Goal: Task Accomplishment & Management: Complete application form

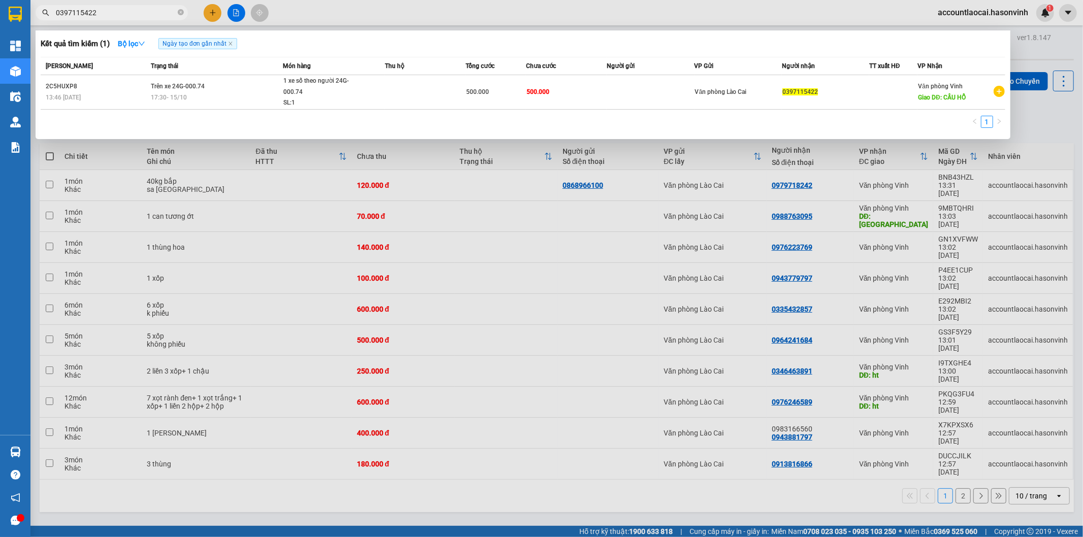
click at [456, 435] on div at bounding box center [541, 268] width 1083 height 537
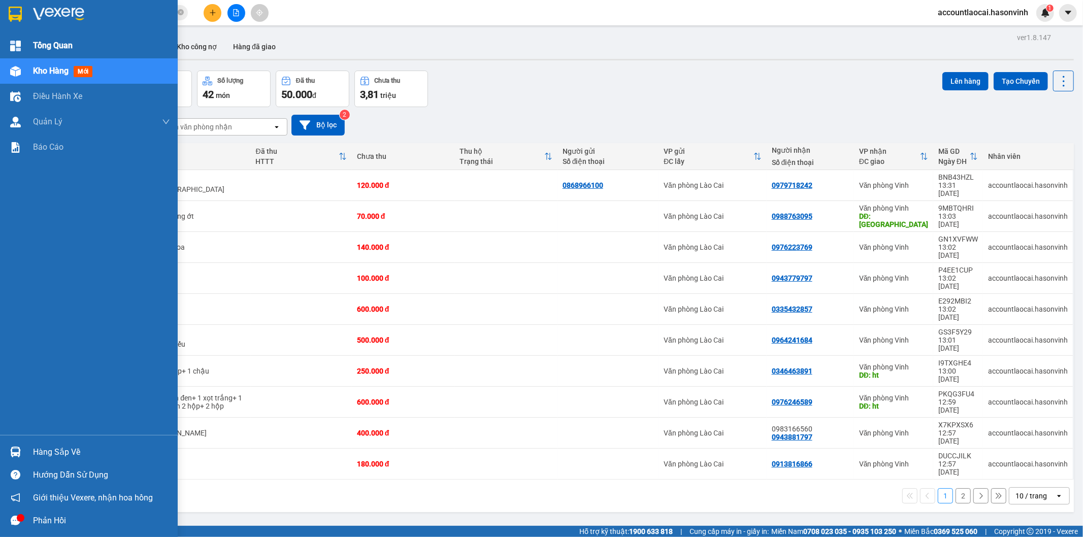
click at [33, 45] on span "Tổng Quan" at bounding box center [53, 45] width 40 height 13
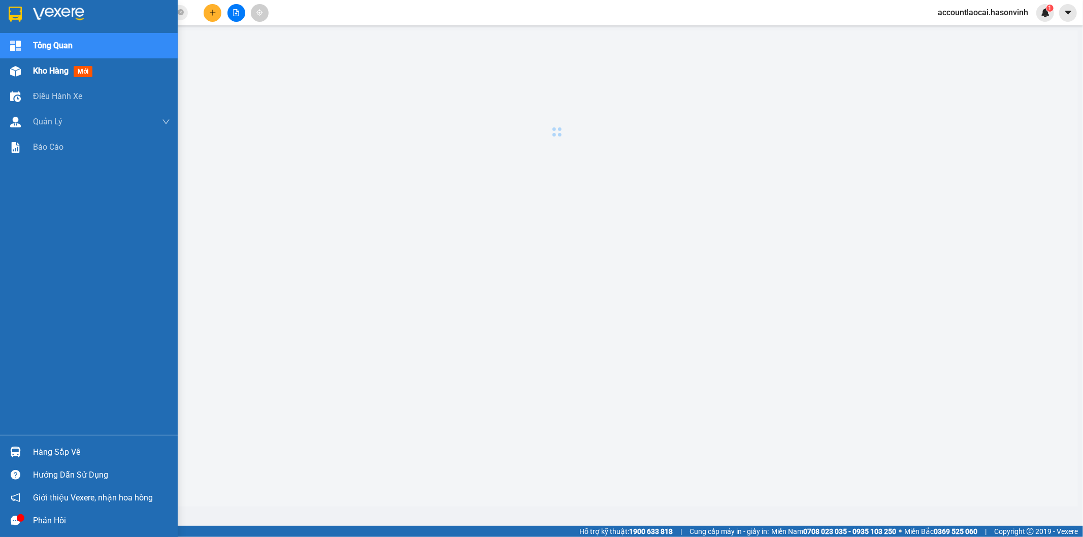
click at [48, 72] on span "Kho hàng" at bounding box center [51, 71] width 36 height 10
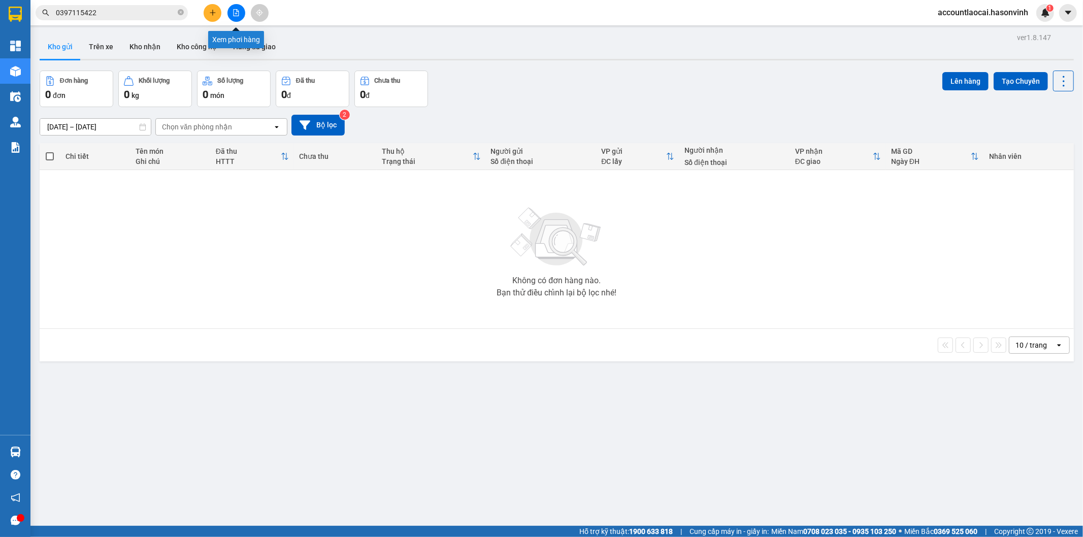
click at [241, 14] on button at bounding box center [237, 13] width 18 height 18
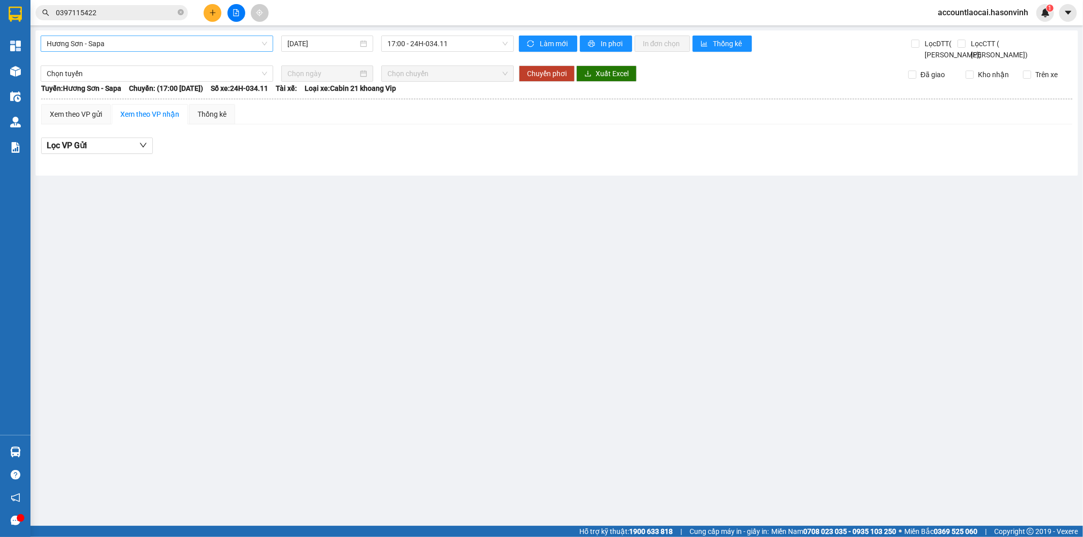
click at [174, 47] on span "Hương Sơn - Sapa" at bounding box center [157, 43] width 220 height 15
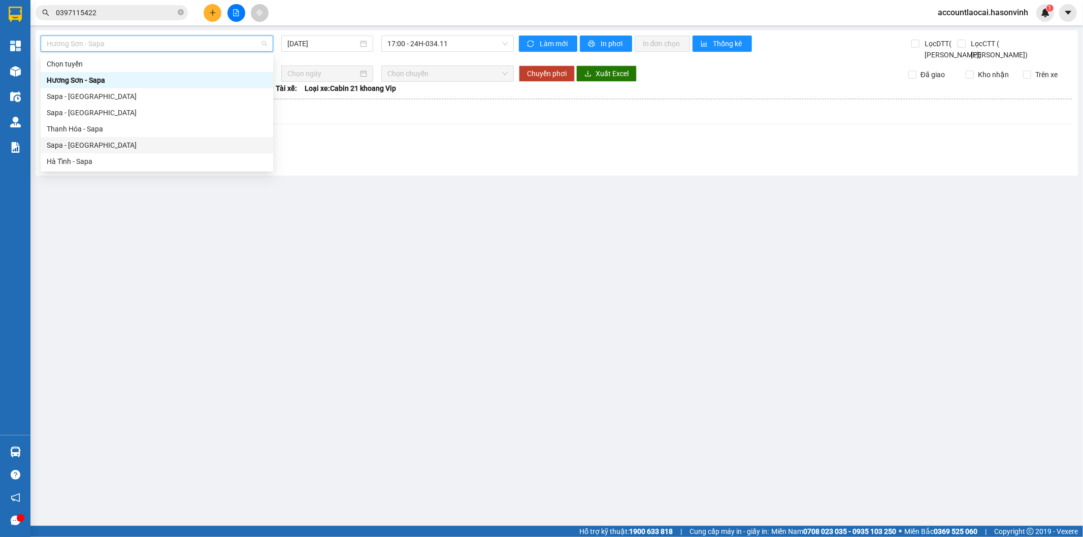
click at [74, 141] on div "Sapa - [GEOGRAPHIC_DATA]" at bounding box center [157, 145] width 220 height 11
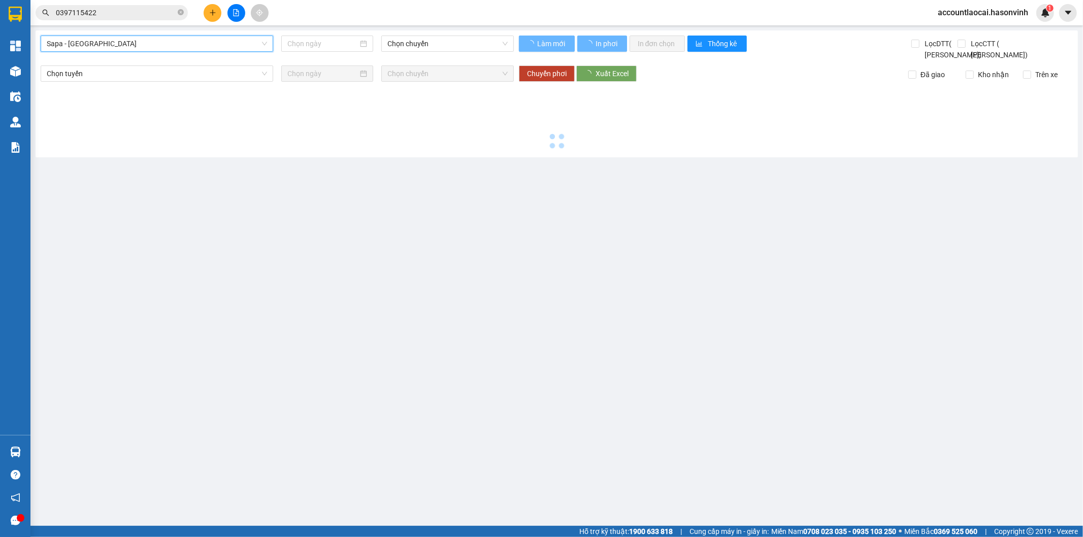
type input "[DATE]"
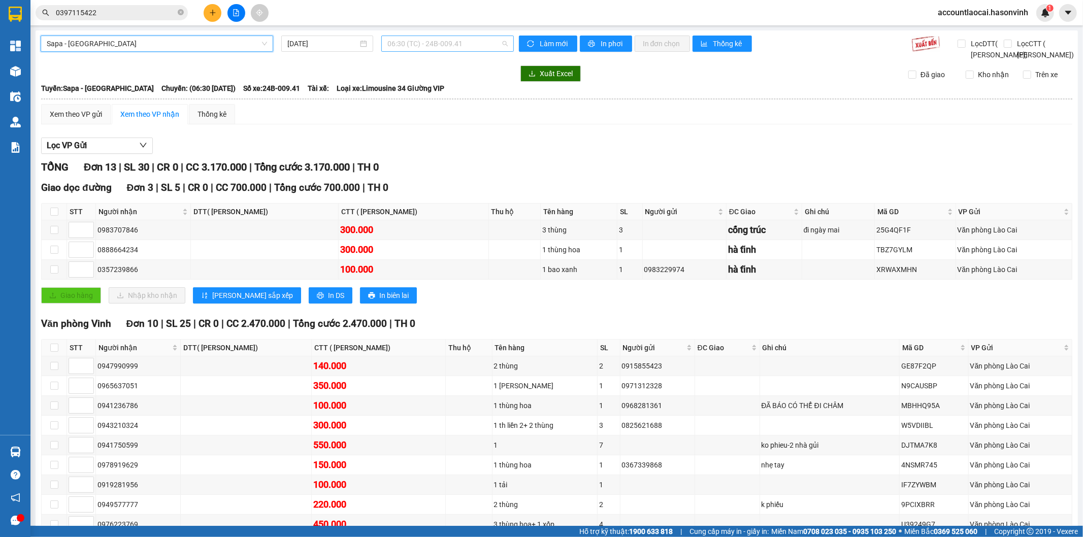
click at [413, 47] on span "06:30 (TC) - 24B-009.41" at bounding box center [447, 43] width 120 height 15
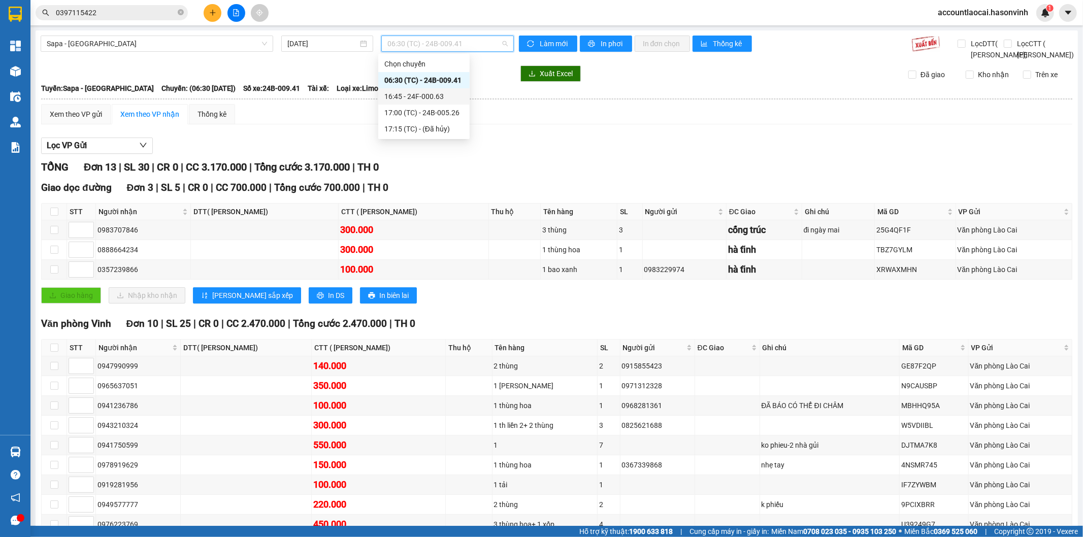
click at [423, 103] on div "16:45 - 24F-000.63" at bounding box center [423, 96] width 91 height 16
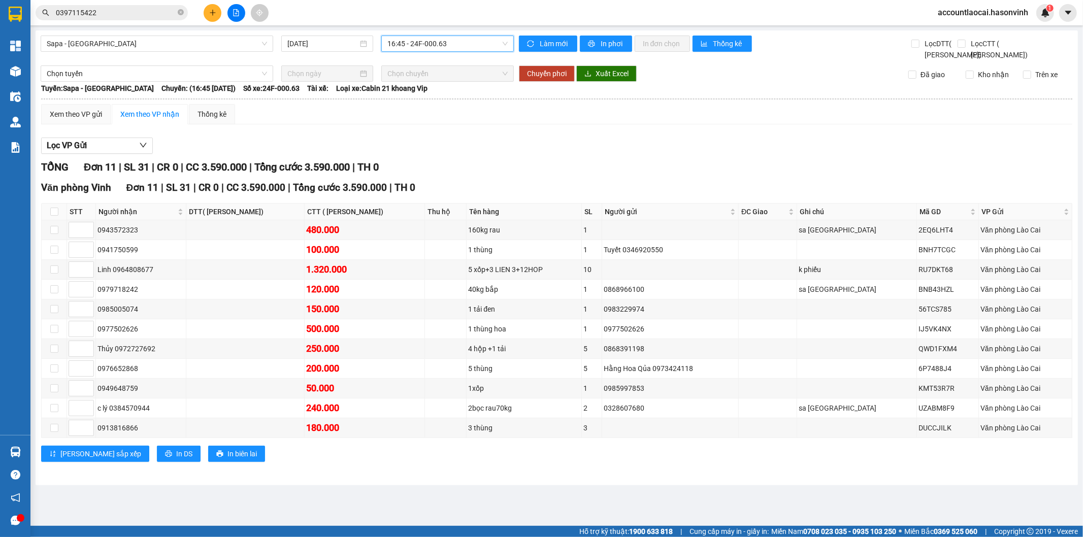
click at [420, 43] on span "16:45 - 24F-000.63" at bounding box center [447, 43] width 120 height 15
click at [423, 112] on div "17:00 (TC) - 24B-005.26" at bounding box center [426, 112] width 79 height 11
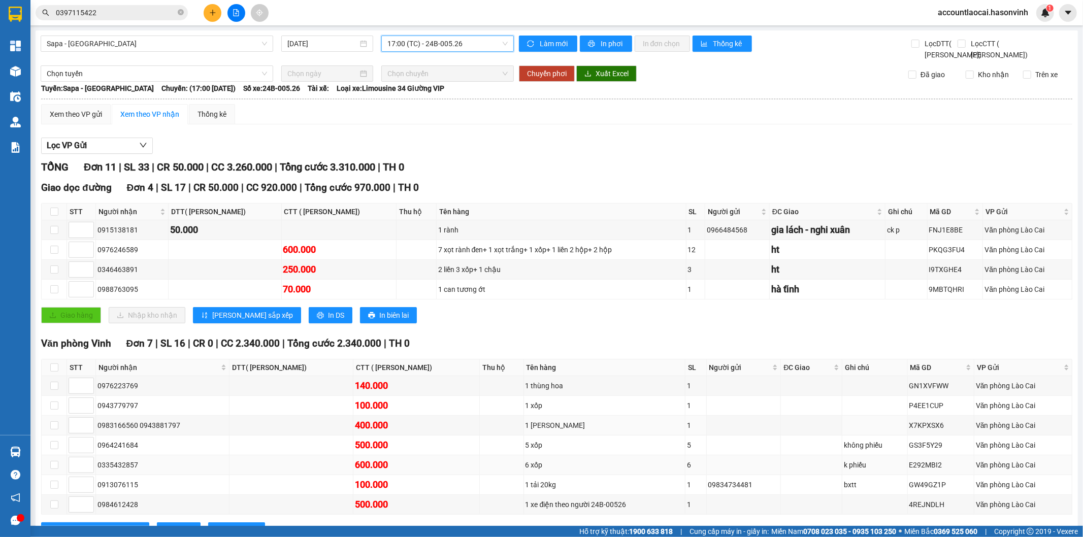
scroll to position [54, 0]
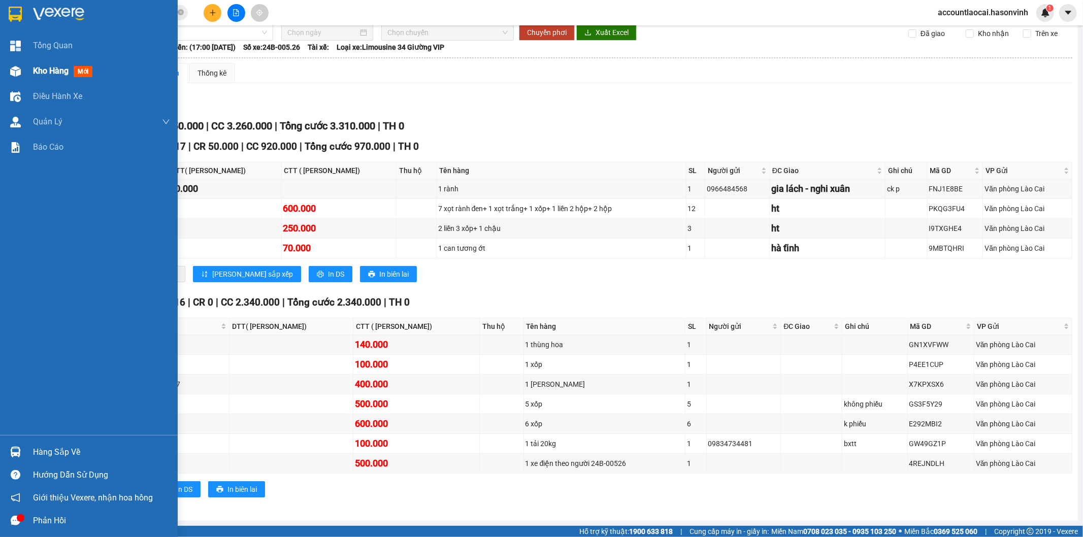
click at [53, 72] on span "Kho hàng" at bounding box center [51, 71] width 36 height 10
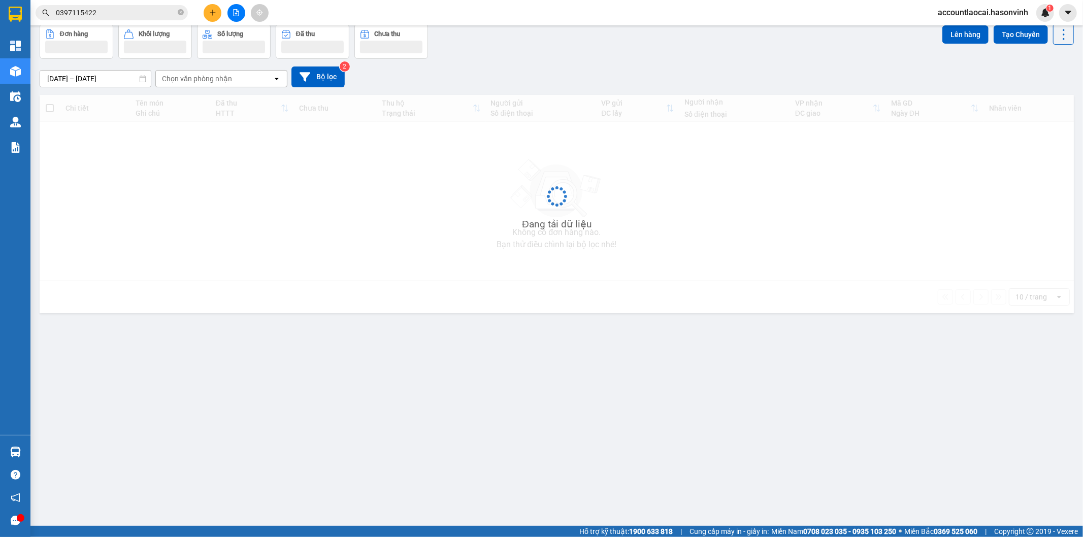
scroll to position [47, 0]
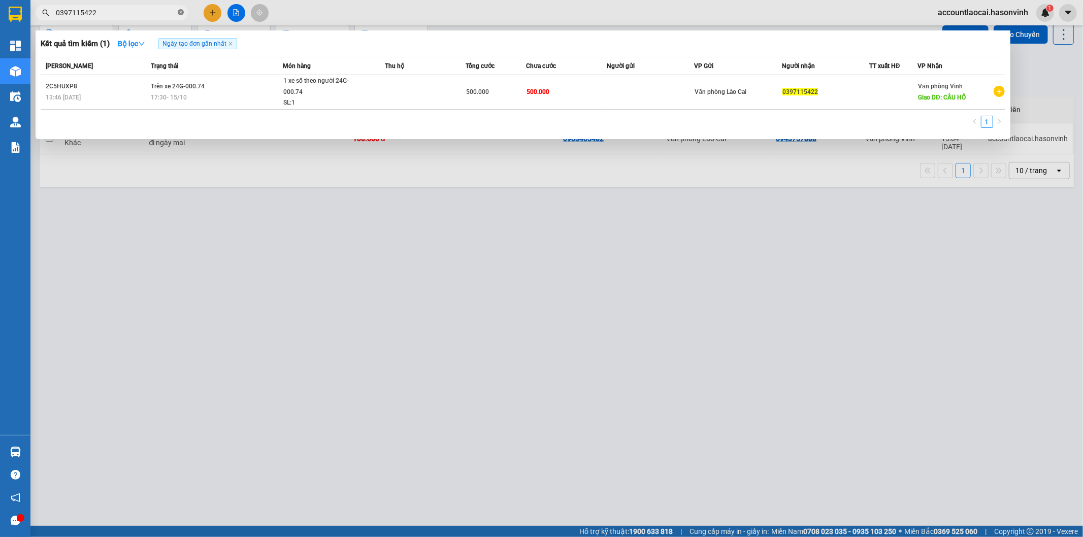
click at [178, 11] on icon "close-circle" at bounding box center [181, 12] width 6 height 6
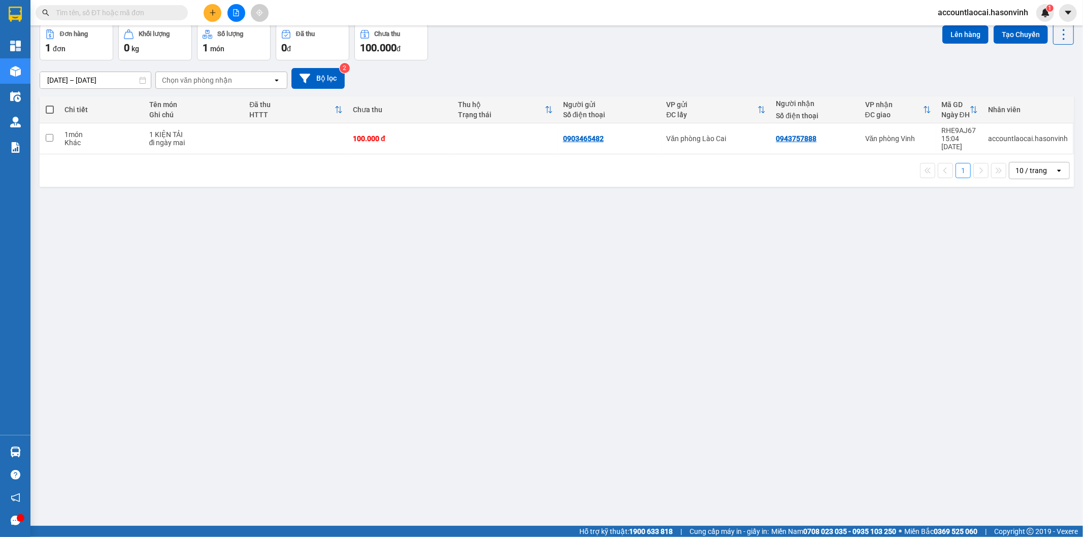
click at [149, 16] on input "text" at bounding box center [116, 12] width 120 height 11
paste input "0397115422"
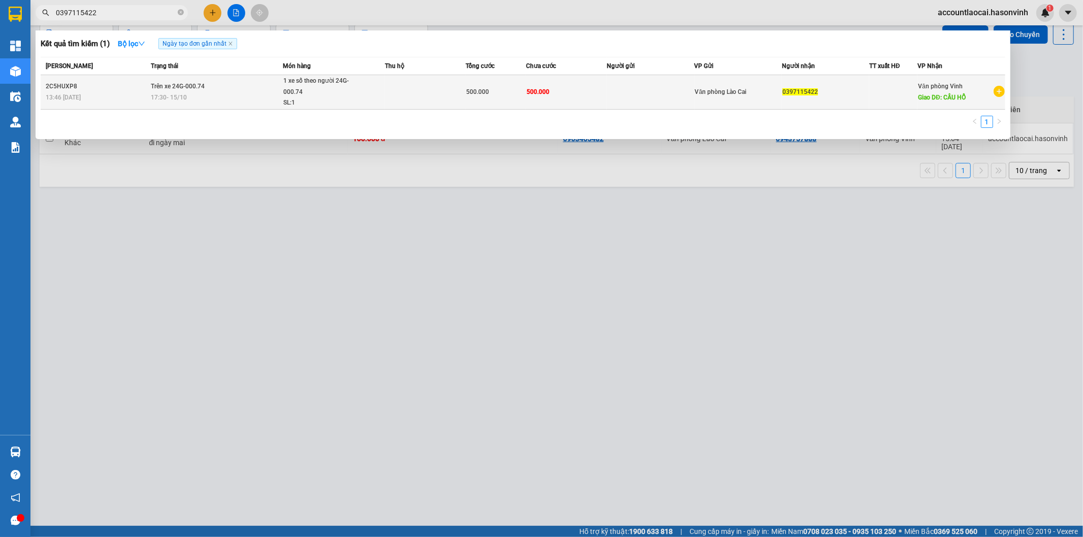
type input "0397115422"
click at [451, 87] on td at bounding box center [425, 92] width 81 height 35
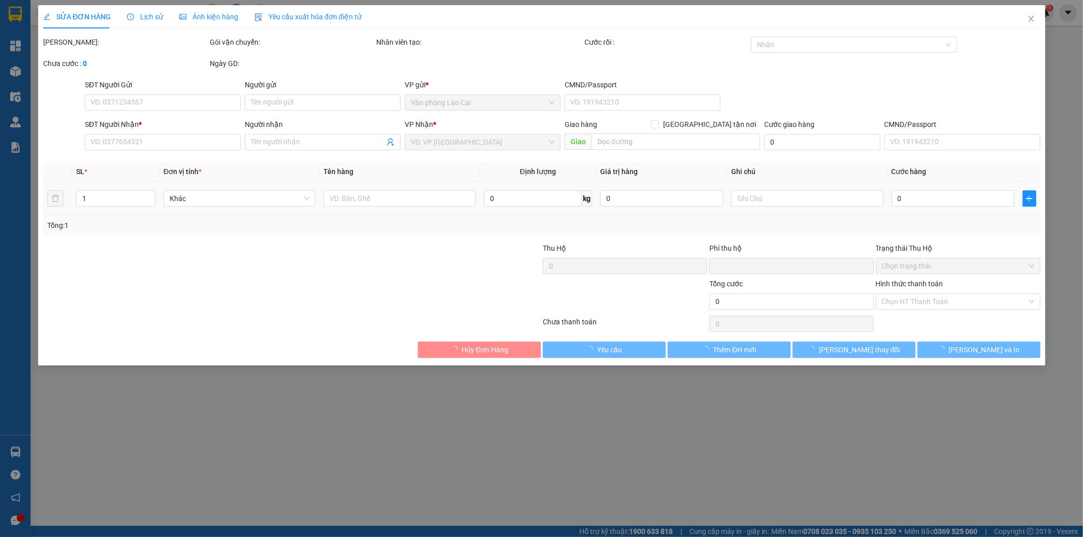
type input "0397115422"
type input "CẦU HỔ"
type input "0"
type input "500.000"
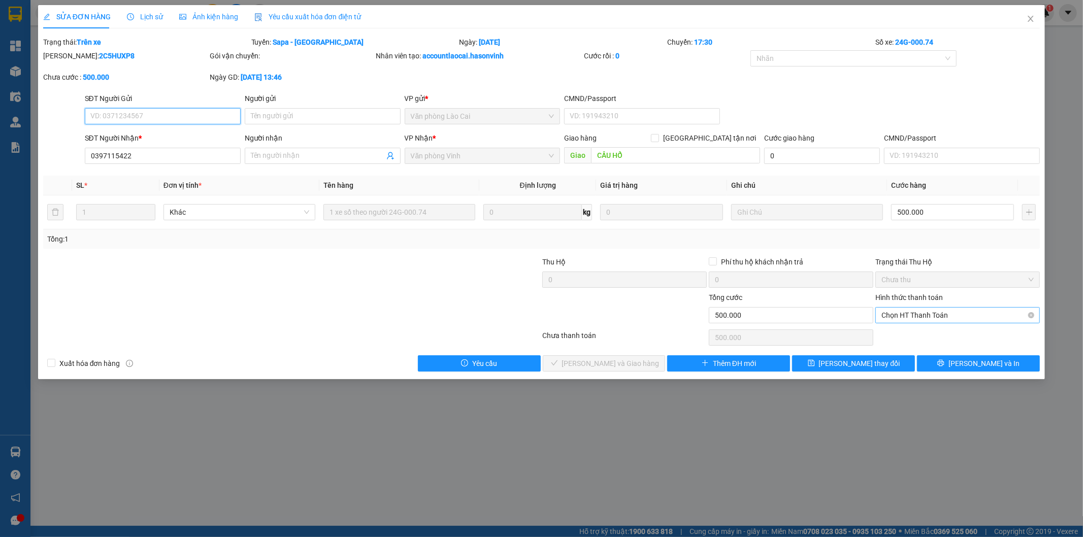
click at [948, 310] on span "Chọn HT Thanh Toán" at bounding box center [958, 315] width 152 height 15
click at [926, 333] on div "Tại văn phòng" at bounding box center [958, 335] width 152 height 11
type input "0"
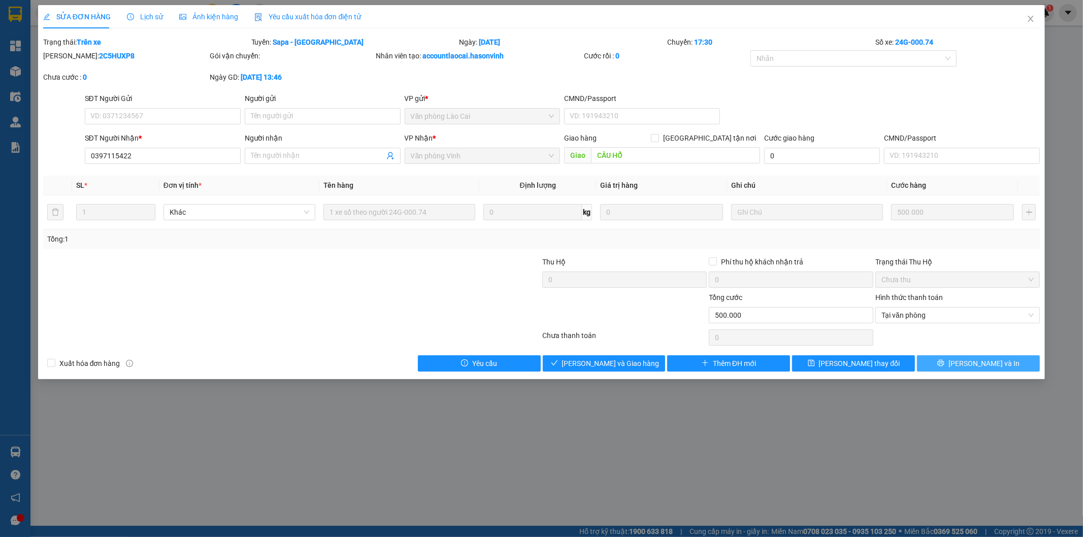
click at [957, 363] on button "[PERSON_NAME] và In" at bounding box center [978, 363] width 123 height 16
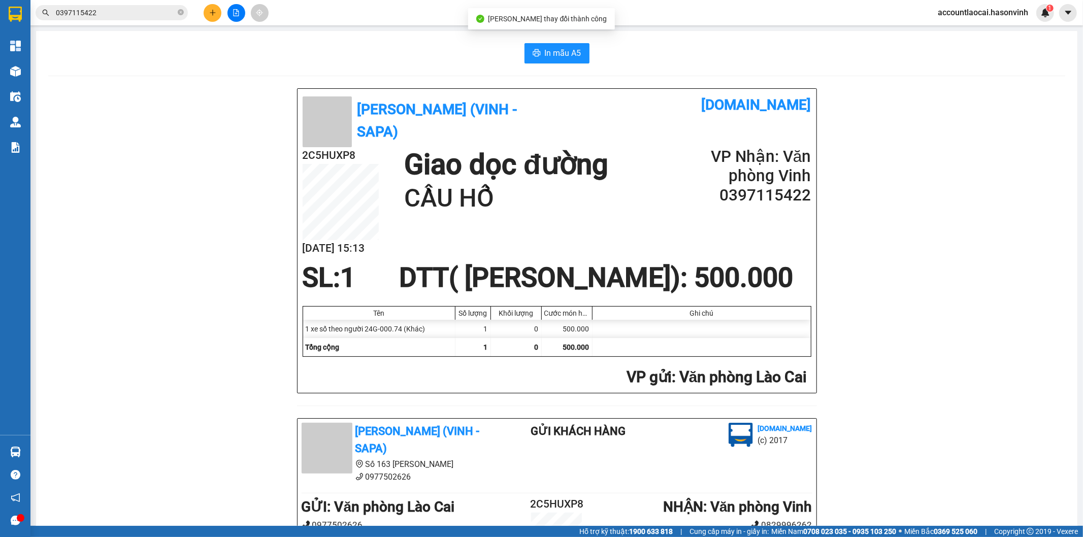
scroll to position [113, 0]
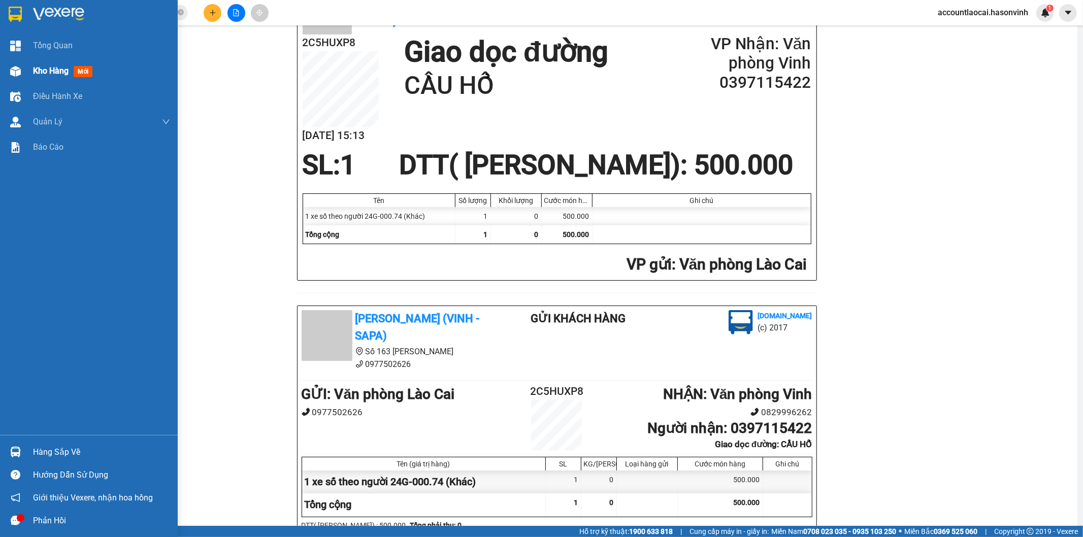
click at [61, 68] on span "Kho hàng" at bounding box center [51, 71] width 36 height 10
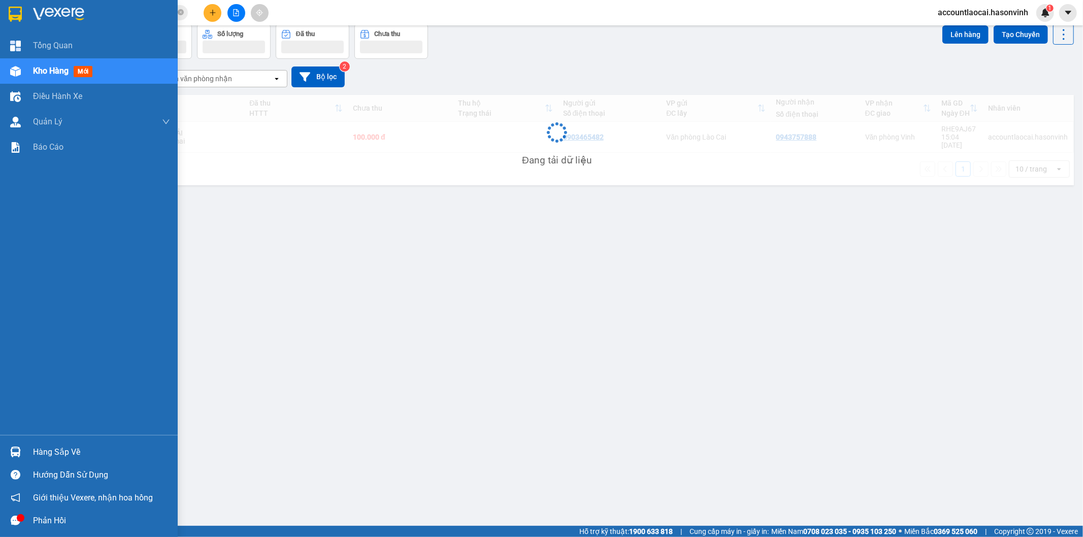
scroll to position [47, 0]
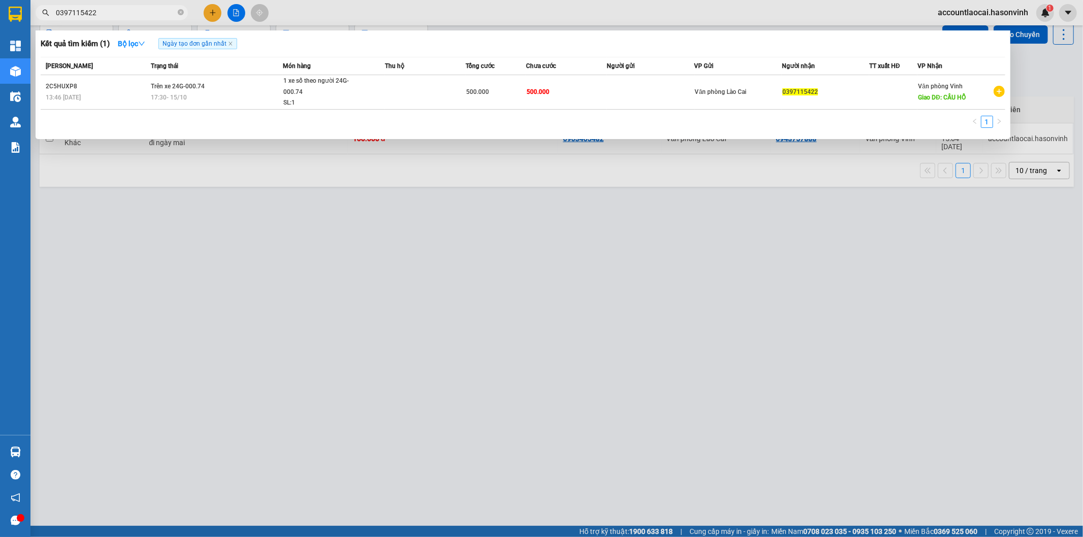
click at [150, 9] on input "0397115422" at bounding box center [116, 12] width 120 height 11
drag, startPoint x: 112, startPoint y: 14, endPoint x: 30, endPoint y: 21, distance: 81.6
click at [32, 21] on div "Kết quả tìm kiếm ( 1 ) Bộ lọc Ngày tạo đơn gần nhất Mã ĐH Trạng thái Món hàng T…" at bounding box center [99, 13] width 198 height 18
click at [117, 11] on input "0397115422" at bounding box center [116, 12] width 120 height 11
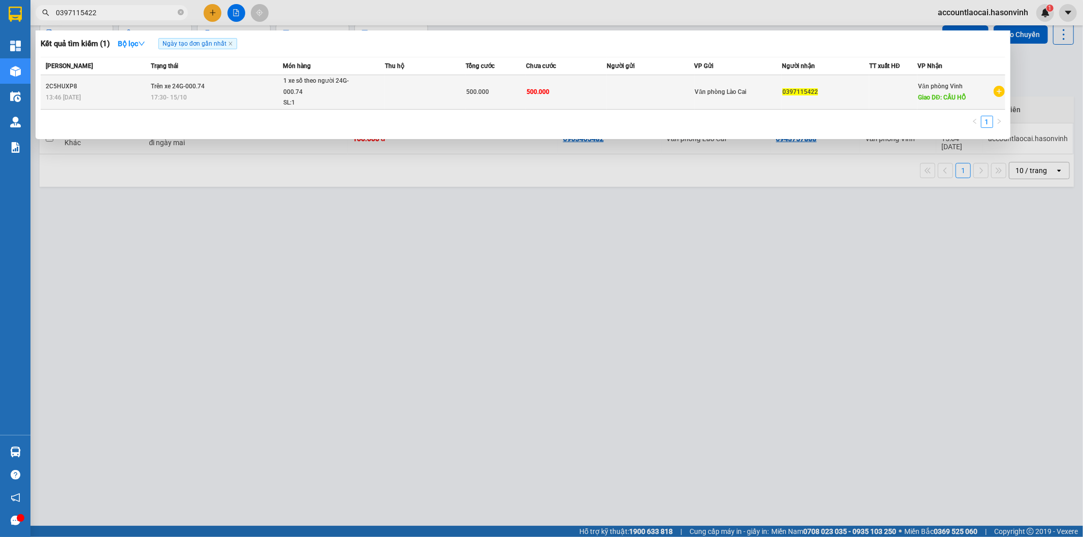
click at [363, 94] on span "1 xe số theo người 24G-000.74 SL: 1" at bounding box center [333, 92] width 101 height 33
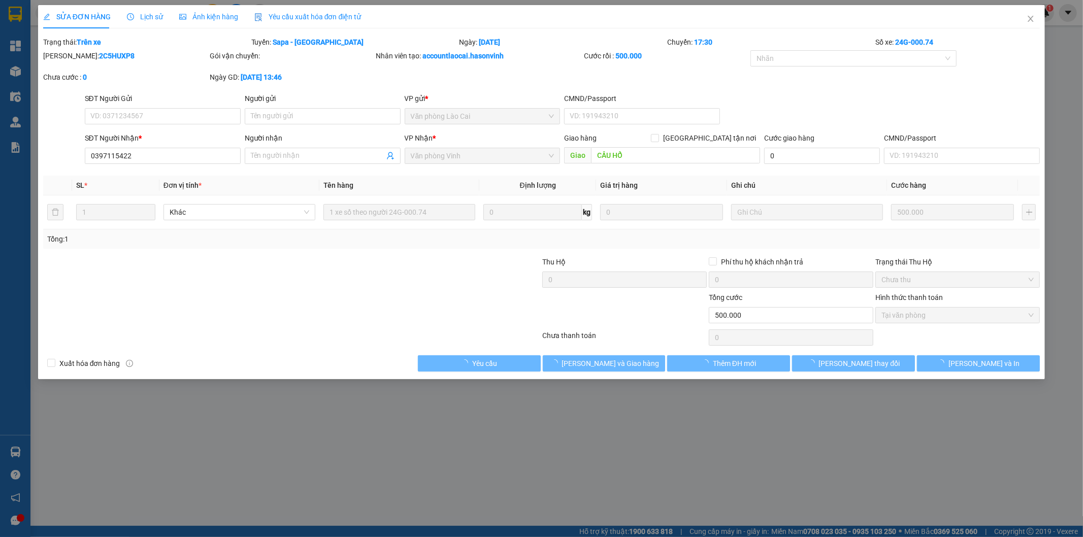
type input "0397115422"
type input "CẦU HỔ"
type input "0"
type input "500.000"
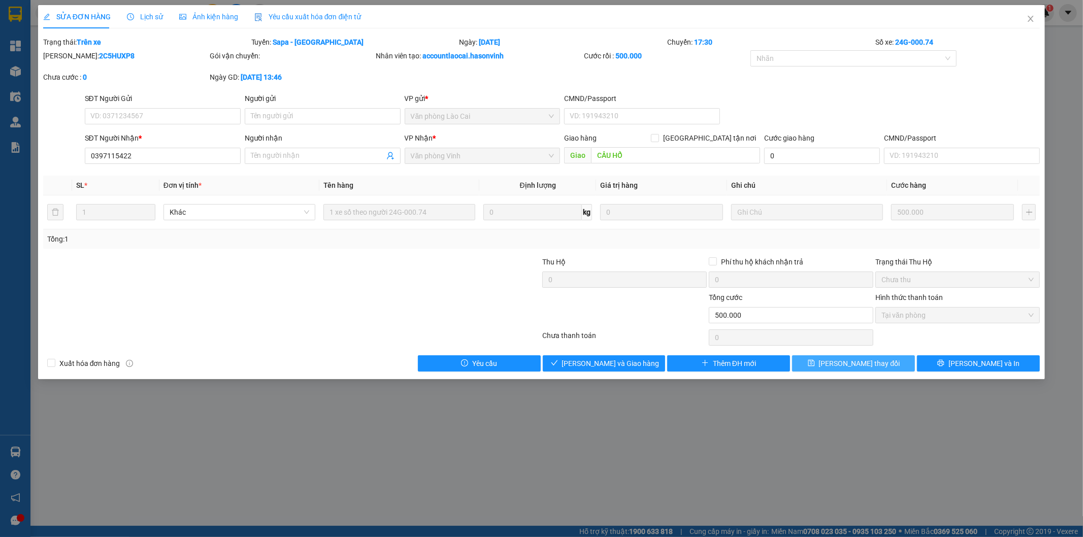
click at [861, 367] on span "[PERSON_NAME] thay đổi" at bounding box center [859, 363] width 81 height 11
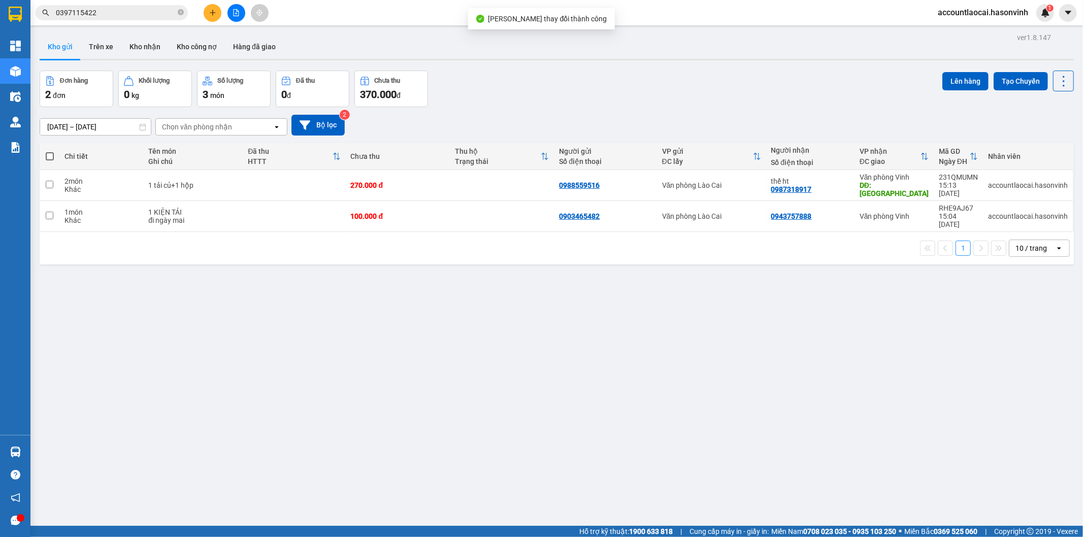
click at [117, 16] on input "0397115422" at bounding box center [116, 12] width 120 height 11
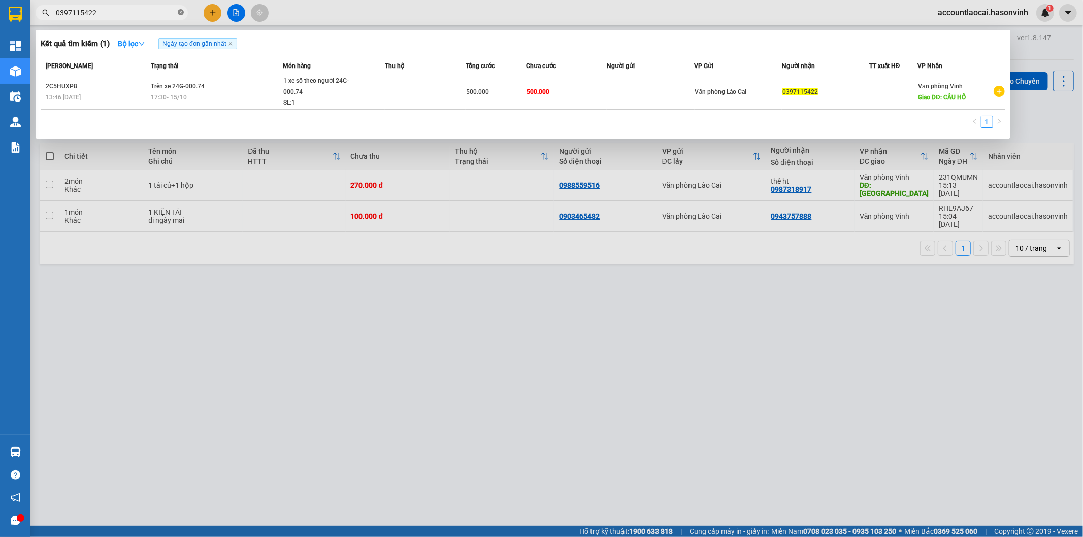
click at [183, 12] on icon "close-circle" at bounding box center [181, 12] width 6 height 6
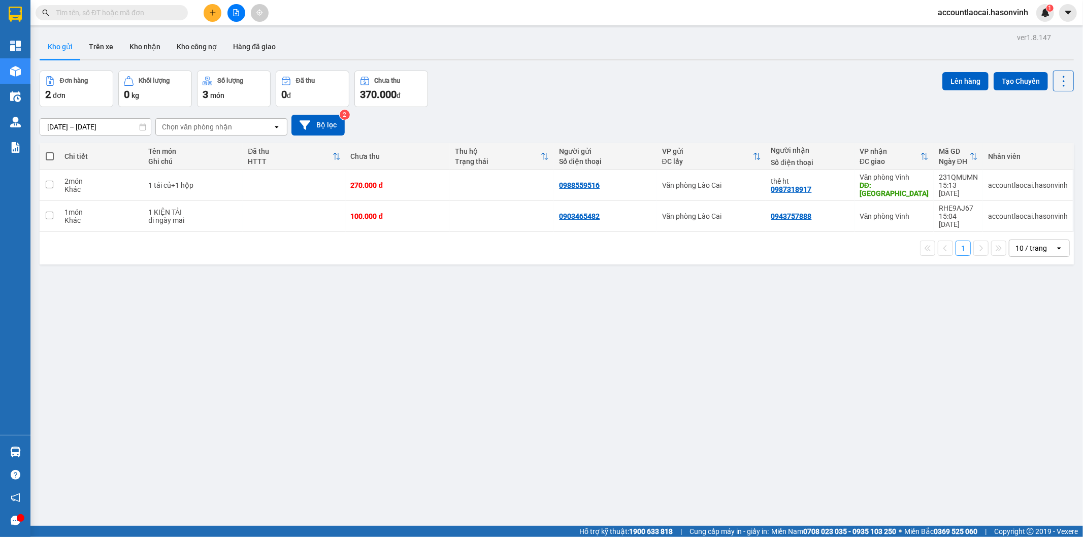
paste input "0397115422"
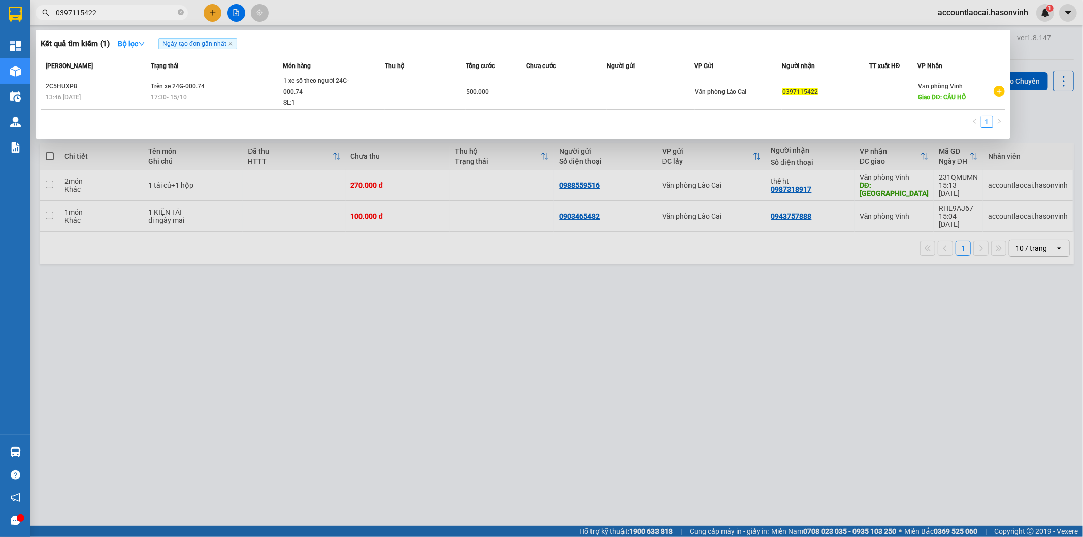
type input "0397115422"
click at [241, 277] on div at bounding box center [541, 268] width 1083 height 537
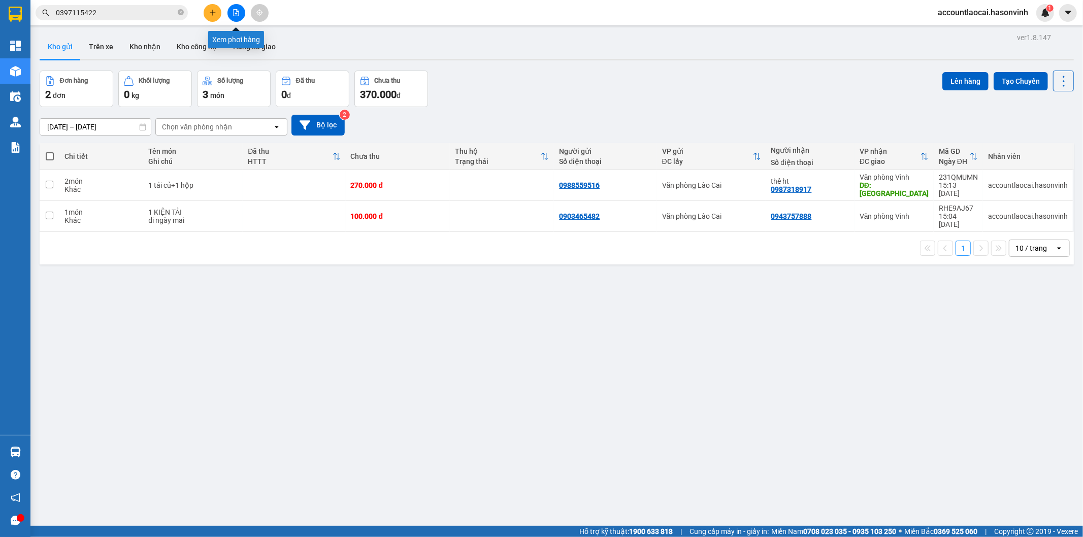
click at [232, 7] on button at bounding box center [237, 13] width 18 height 18
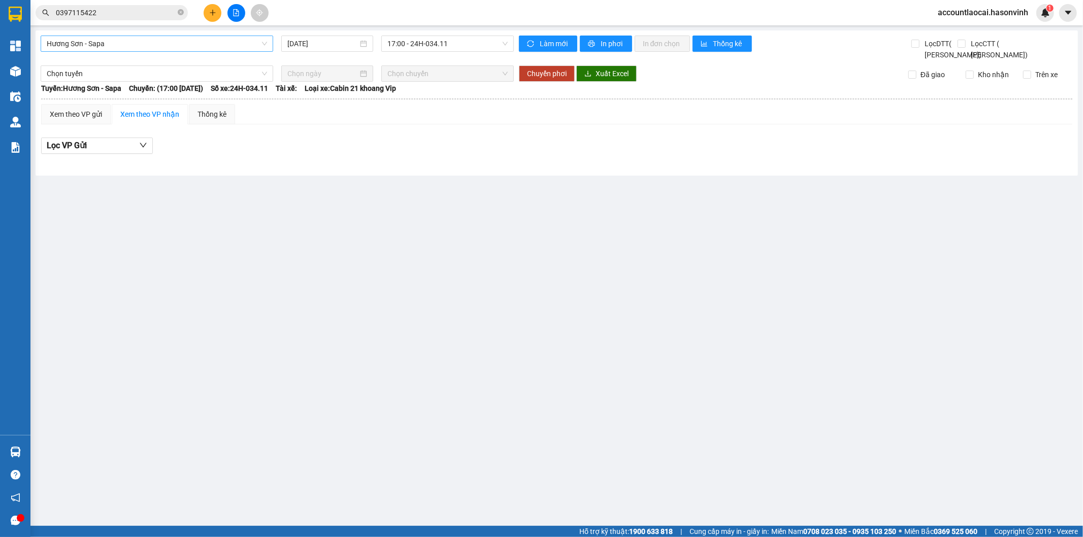
click at [87, 37] on span "Hương Sơn - Sapa" at bounding box center [157, 43] width 220 height 15
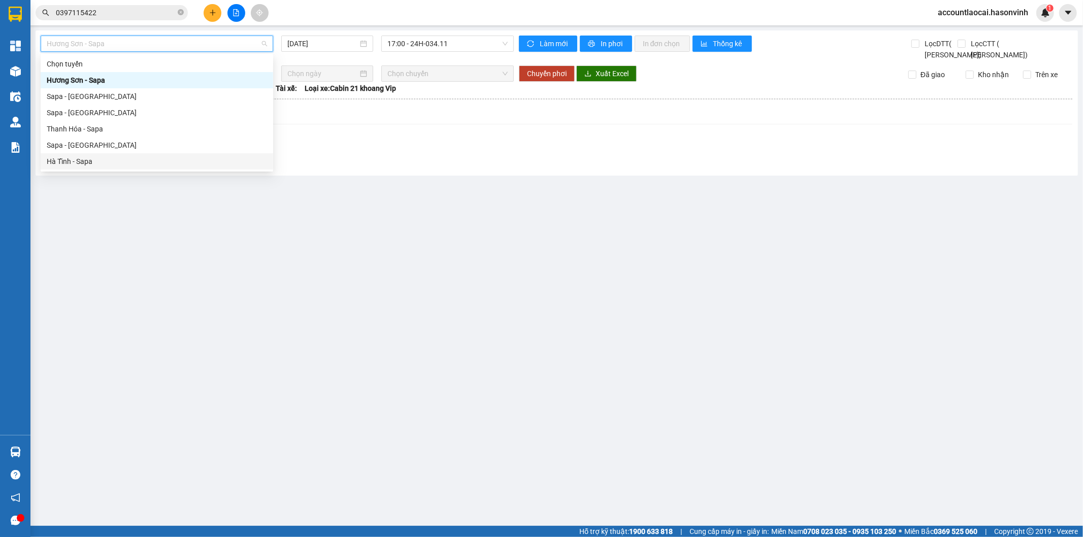
click at [59, 158] on div "Hà Tĩnh - Sapa" at bounding box center [157, 161] width 220 height 11
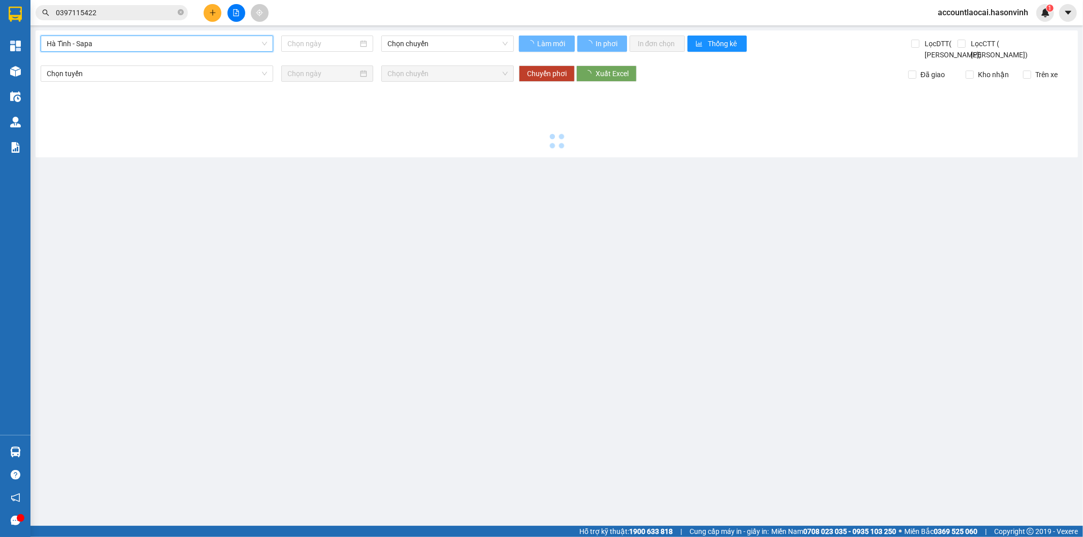
type input "[DATE]"
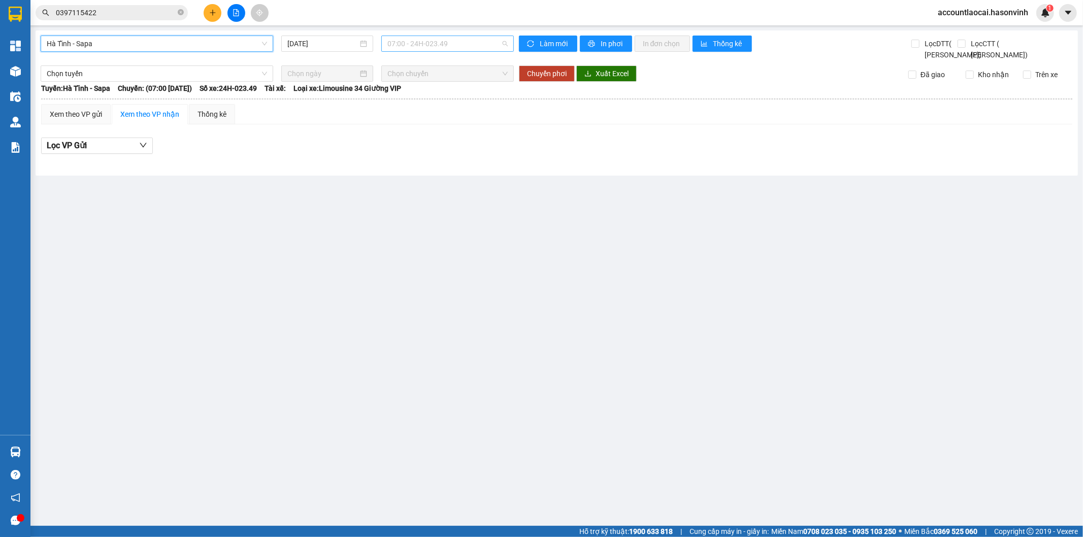
click at [442, 39] on span "07:00 - 24H-023.49" at bounding box center [447, 43] width 120 height 15
click at [187, 42] on span "Hà Tĩnh - Sapa" at bounding box center [157, 43] width 220 height 15
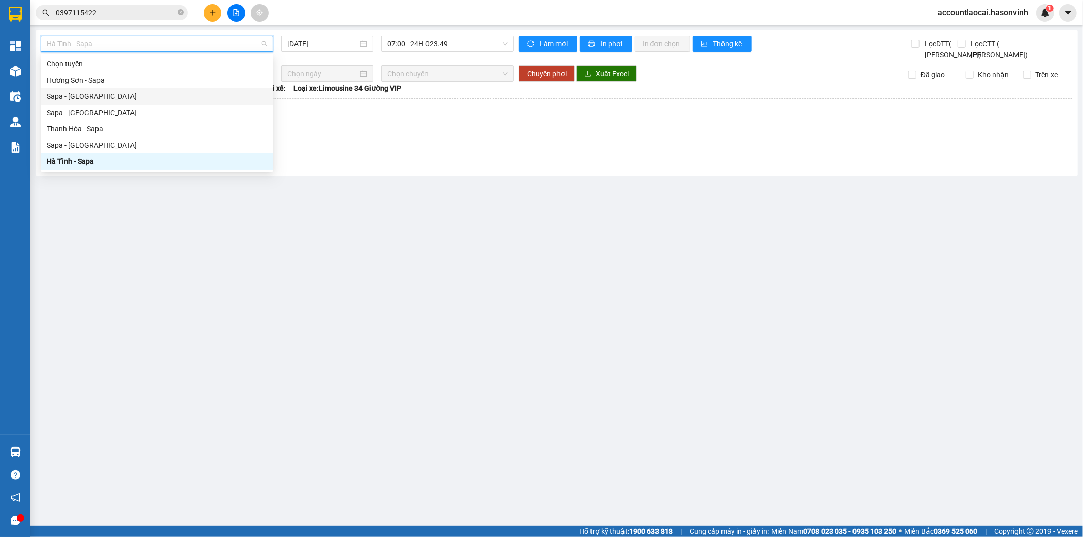
click at [93, 95] on div "Sapa - [GEOGRAPHIC_DATA]" at bounding box center [157, 96] width 220 height 11
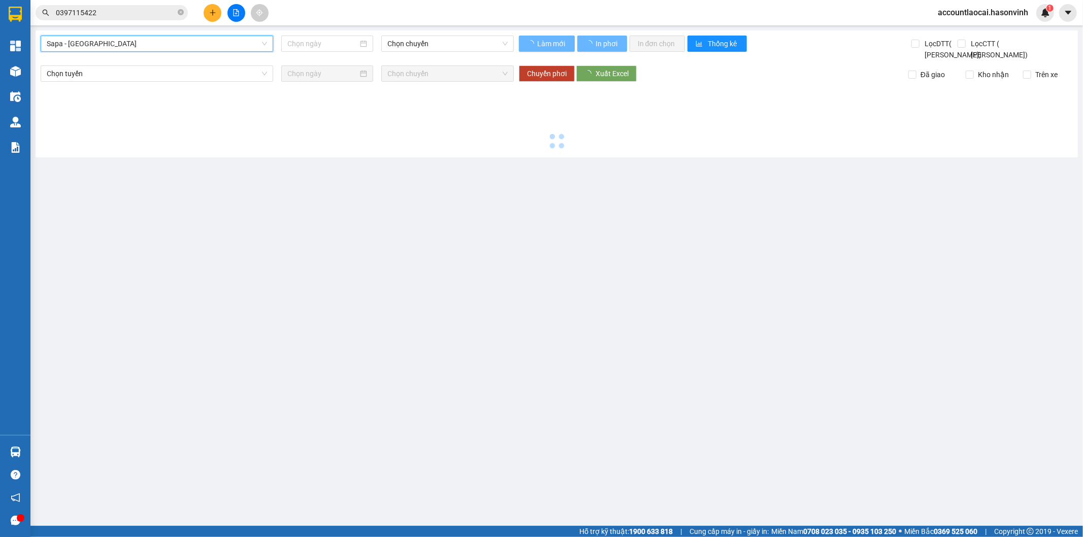
type input "[DATE]"
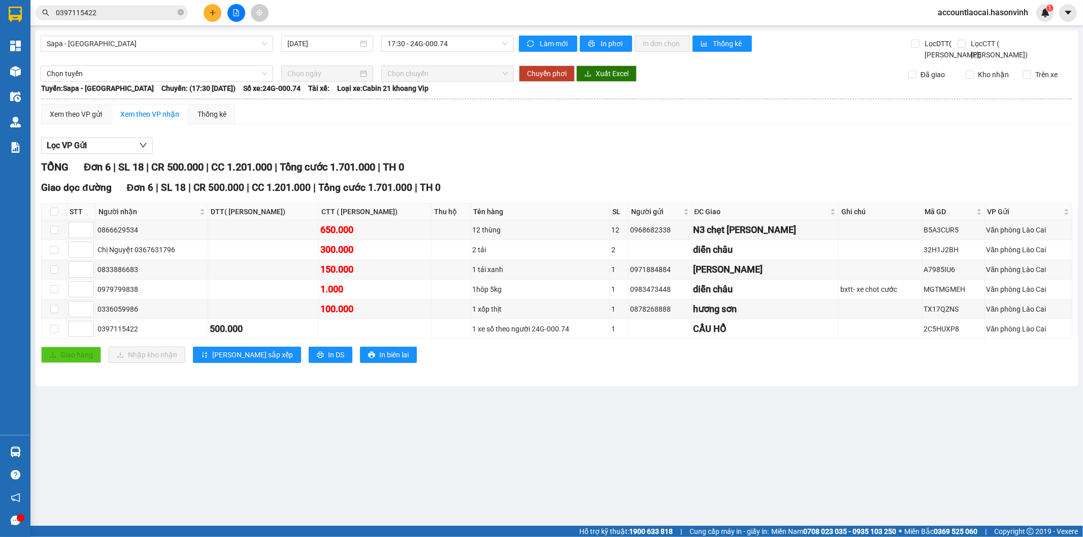
click at [280, 471] on main "Sapa - [GEOGRAPHIC_DATA] [DATE] 17:30 - 24G-000.74 Làm mới In phơi In đơn chọn …" at bounding box center [541, 263] width 1083 height 526
